Goal: Task Accomplishment & Management: Complete application form

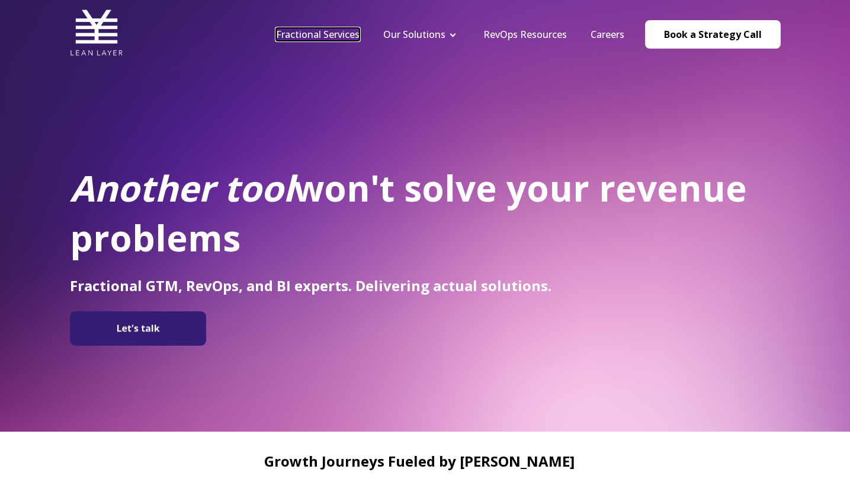
click at [324, 36] on link "Fractional Services" at bounding box center [318, 34] width 84 height 13
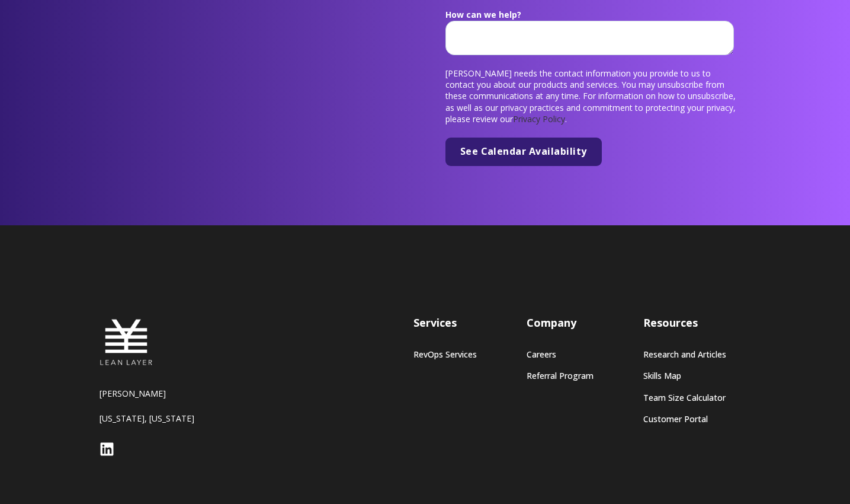
scroll to position [4500, 0]
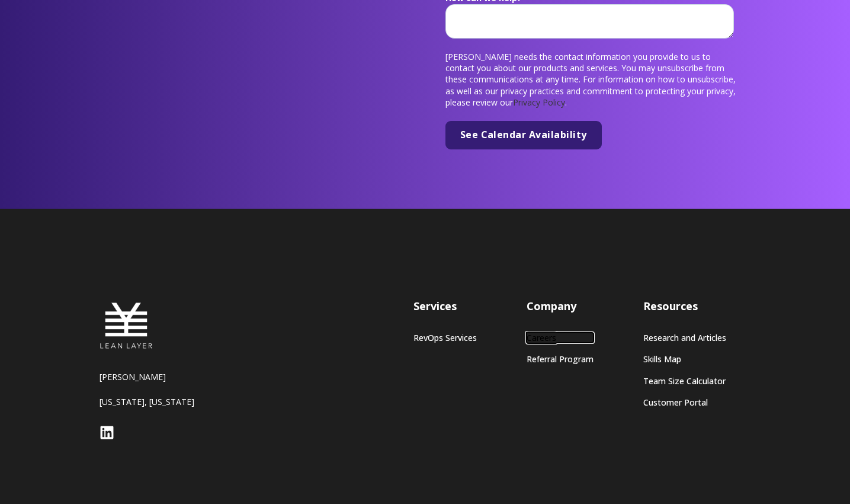
click at [528, 332] on link "Careers" at bounding box center [560, 337] width 67 height 10
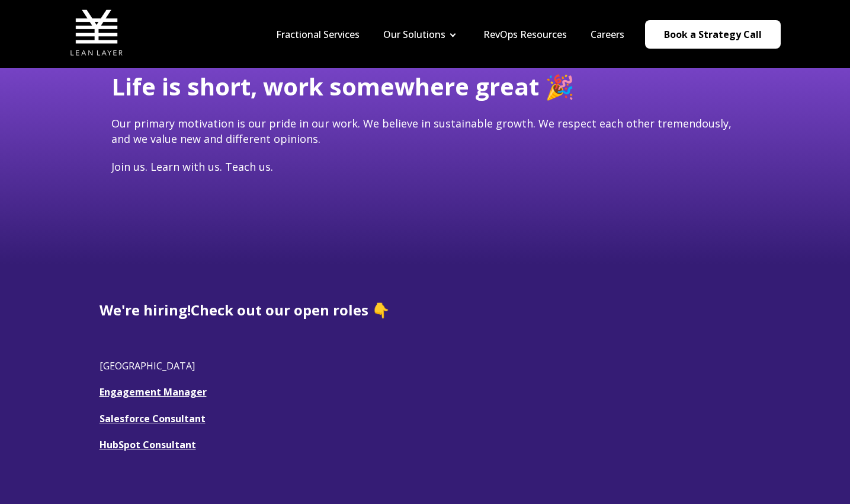
scroll to position [86, 0]
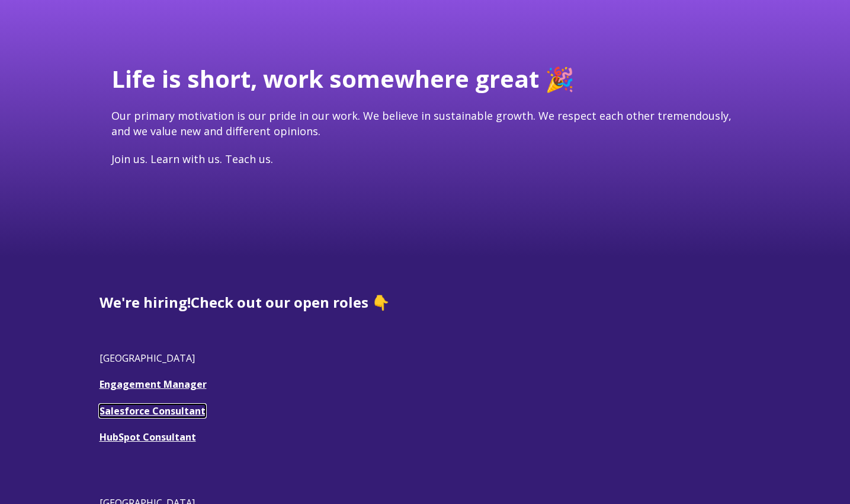
click at [165, 410] on u "Salesforce Consultant" at bounding box center [153, 410] width 106 height 13
click at [162, 385] on link "Engagement Manager" at bounding box center [153, 383] width 107 height 13
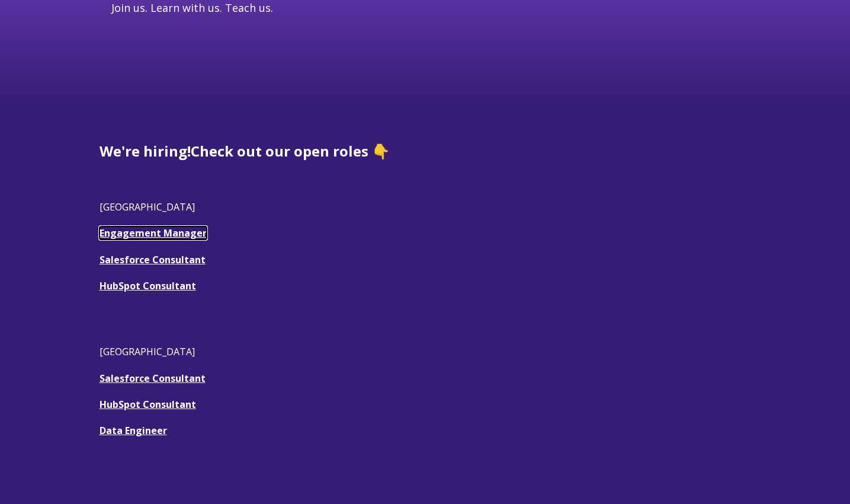
scroll to position [467, 0]
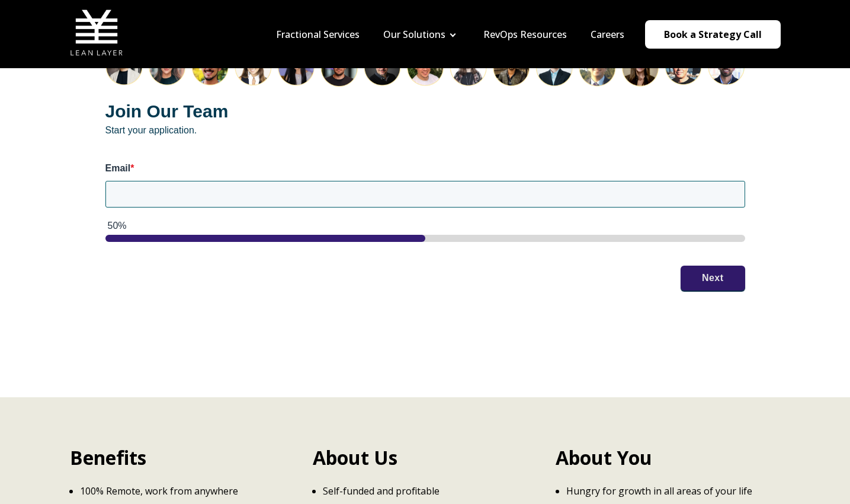
scroll to position [1559, 0]
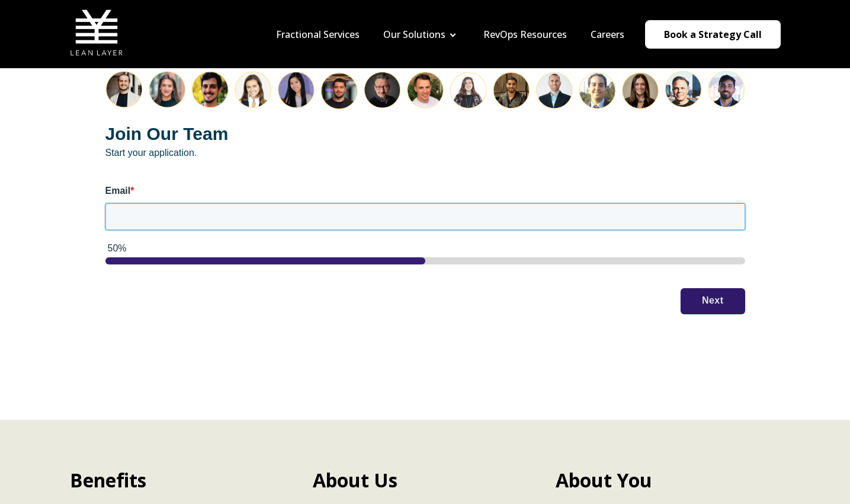
click at [441, 209] on input "Email *" at bounding box center [425, 216] width 640 height 26
click at [695, 288] on div "Join Our Team Start your application. Email * a 50% Next" at bounding box center [425, 192] width 687 height 290
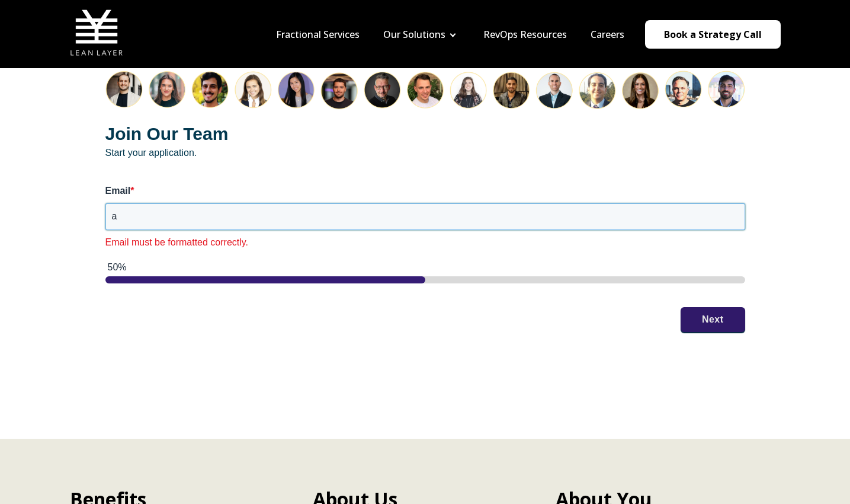
click at [312, 204] on input "a" at bounding box center [425, 216] width 640 height 26
click at [724, 290] on div "Join Our Team Start your application. Email * a b Email must be formatted corre…" at bounding box center [425, 201] width 687 height 309
click at [355, 203] on input "a b" at bounding box center [425, 216] width 640 height 26
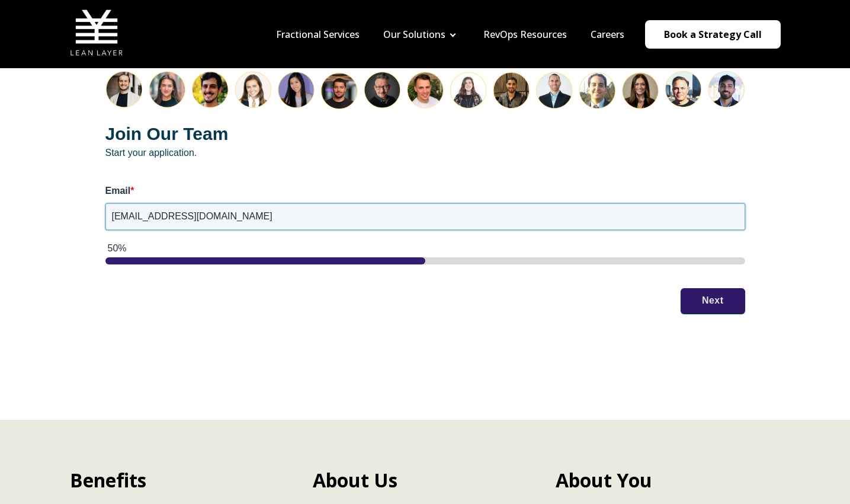
type input "test@test.com"
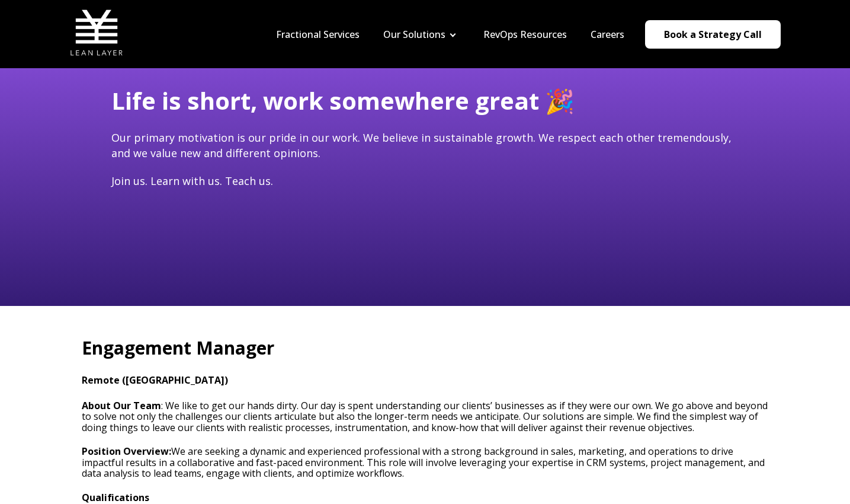
scroll to position [0, 0]
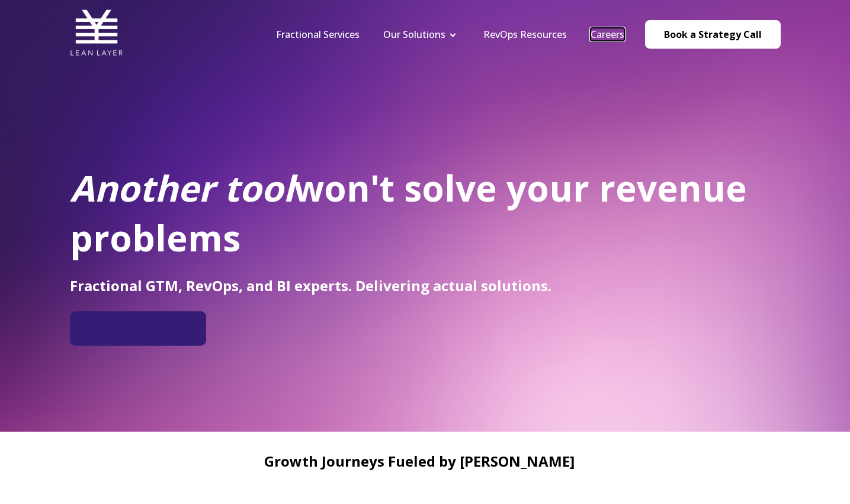
click at [610, 39] on link "Careers" at bounding box center [608, 34] width 34 height 13
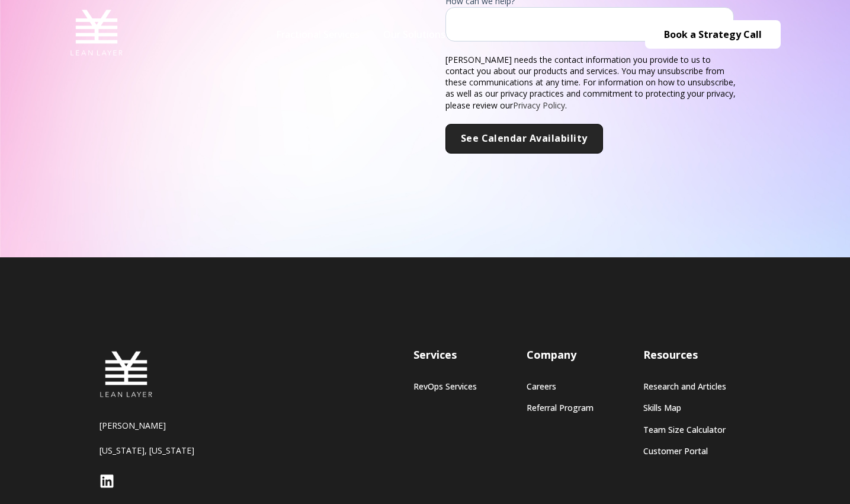
scroll to position [437, 0]
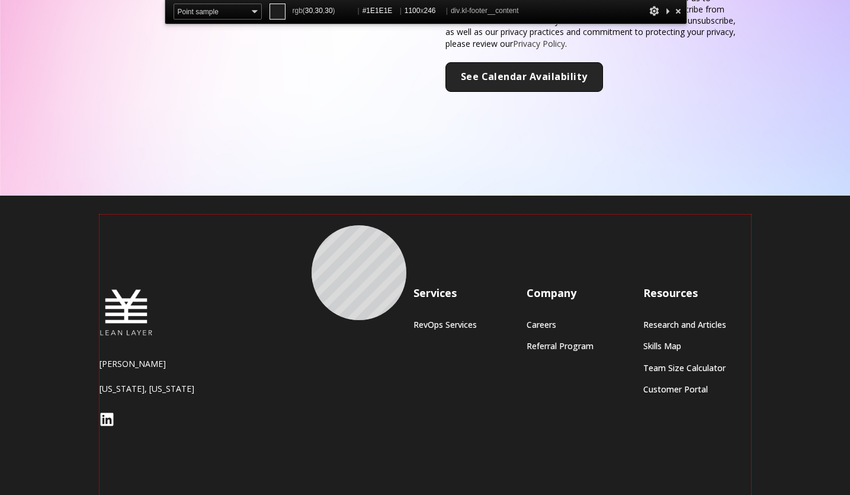
click at [312, 225] on div "[PERSON_NAME] [US_STATE], [US_STATE] Services RevOps Services Company Careers R…" at bounding box center [426, 358] width 652 height 288
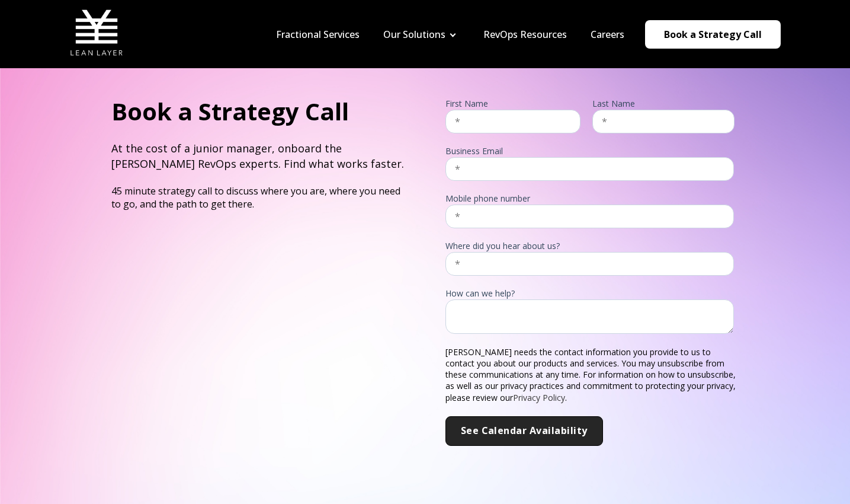
scroll to position [0, 0]
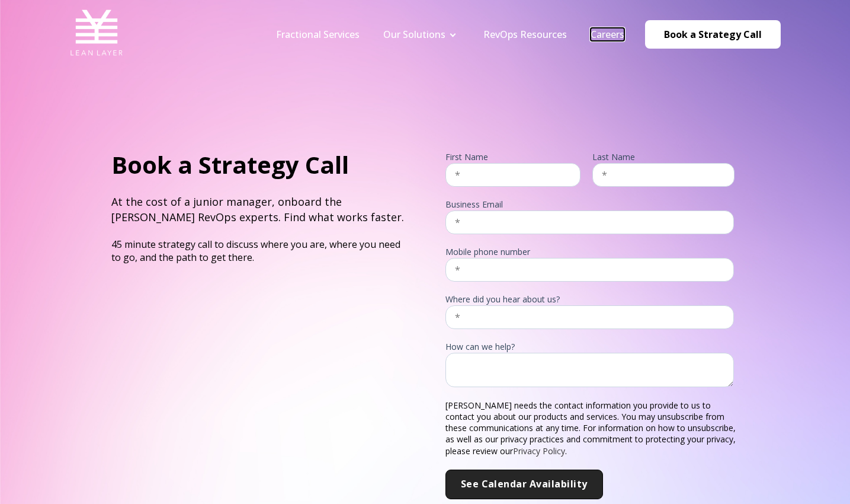
click at [606, 31] on link "Careers" at bounding box center [608, 34] width 34 height 13
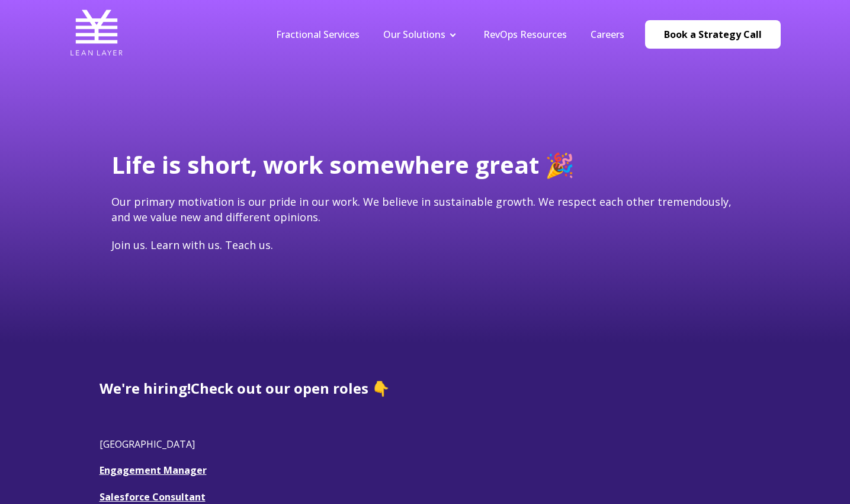
drag, startPoint x: 302, startPoint y: 246, endPoint x: 108, endPoint y: 199, distance: 198.9
click at [108, 199] on div "Life is short, work somewhere great 🎉 Our primary motivation is our pride in ou…" at bounding box center [426, 233] width 652 height 171
copy span "Our primary motivation is our pride in our work. We believe in sustainable grow…"
click at [17, 34] on header "Fractional Services Our Solutions Revenue Tech Revenue Analytics Revenue Strate…" at bounding box center [425, 34] width 850 height 68
click at [102, 42] on img at bounding box center [96, 32] width 53 height 53
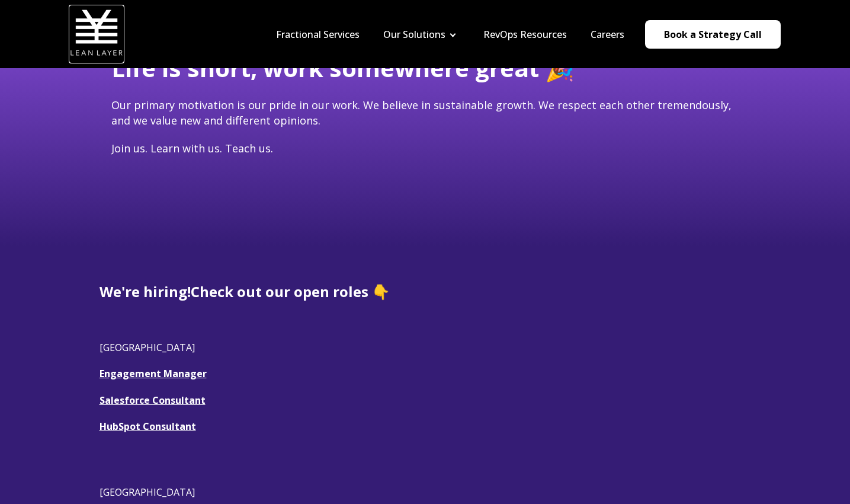
scroll to position [376, 0]
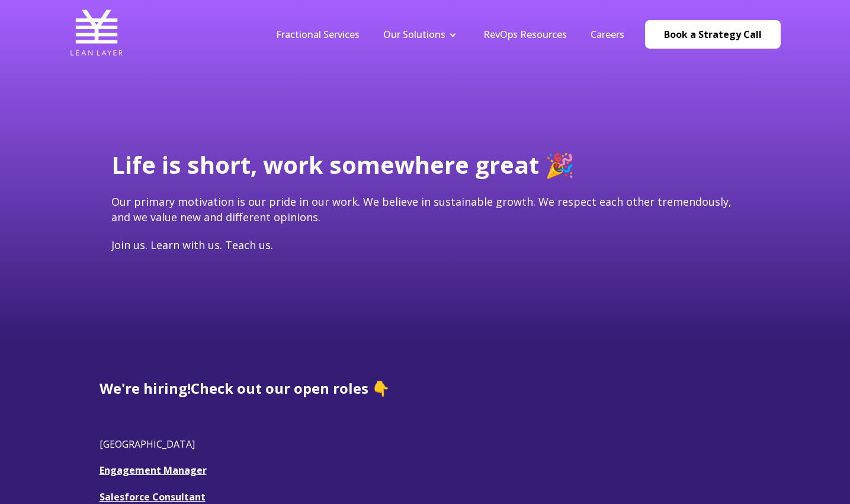
drag, startPoint x: 315, startPoint y: 245, endPoint x: 130, endPoint y: 204, distance: 190.0
click at [105, 201] on div "Life is short, work somewhere great 🎉 Our primary motivation is our pride in ou…" at bounding box center [426, 233] width 652 height 171
copy span "Our primary motivation is our pride in our work. We believe in sustainable grow…"
